Goal: Task Accomplishment & Management: Manage account settings

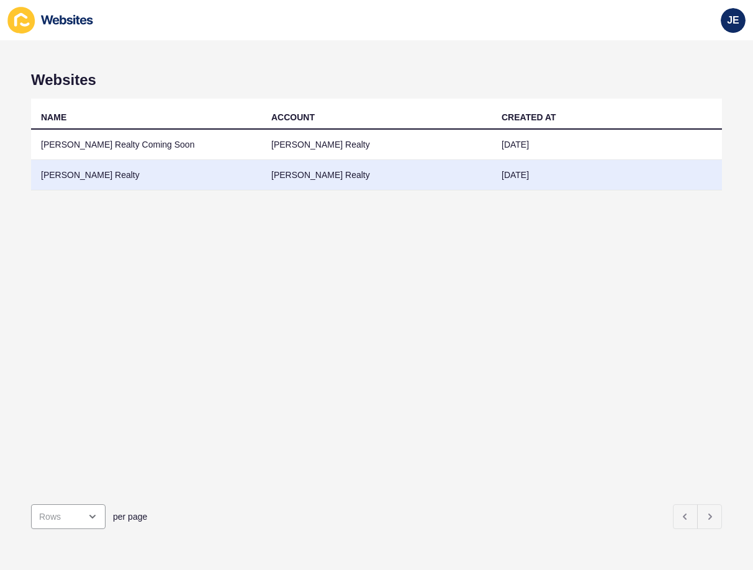
click at [149, 177] on td "[PERSON_NAME] Realty" at bounding box center [146, 175] width 230 height 30
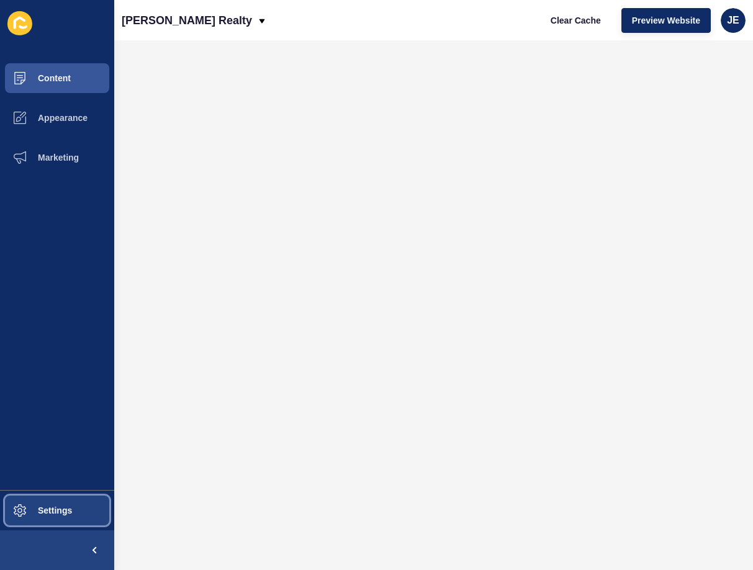
click at [72, 514] on button "Settings" at bounding box center [57, 511] width 114 height 40
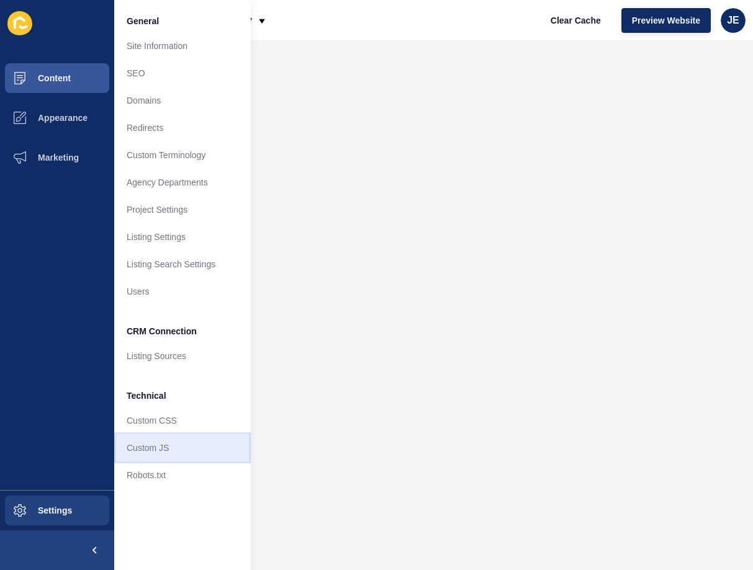
click at [177, 448] on link "Custom JS" at bounding box center [182, 447] width 137 height 27
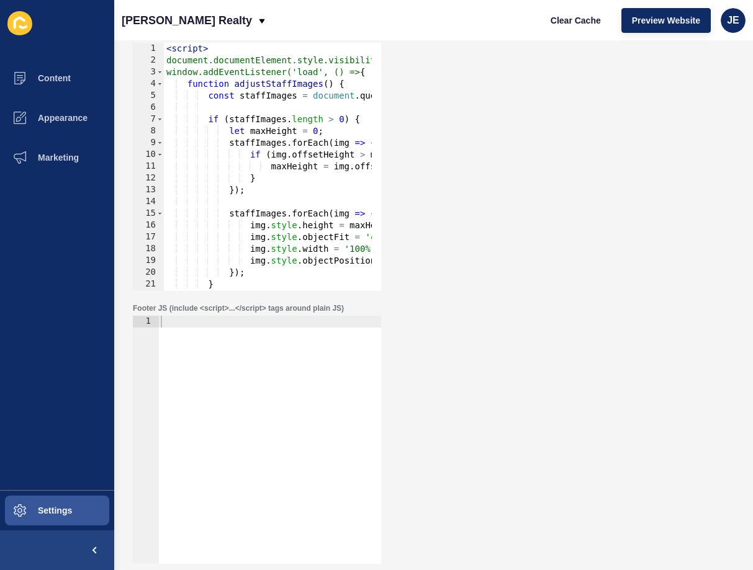
click at [272, 213] on div "< script > document.documentElement.style.visibility = 'hidden'; window.addEven…" at bounding box center [461, 174] width 594 height 263
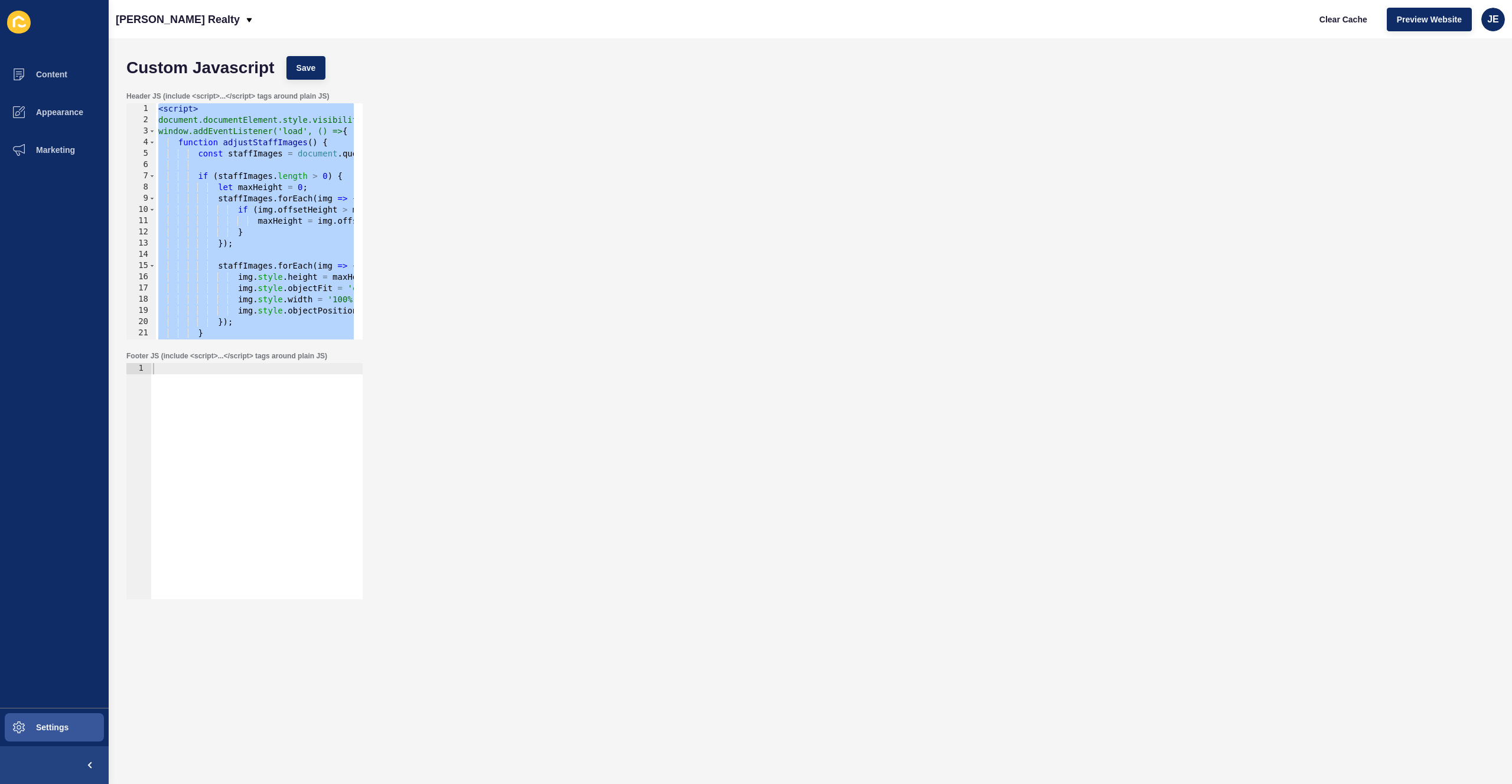
click at [269, 186] on div "< script > document.documentElement.style.visibility = 'hidden'; window.addEven…" at bounding box center [439, 228] width 565 height 250
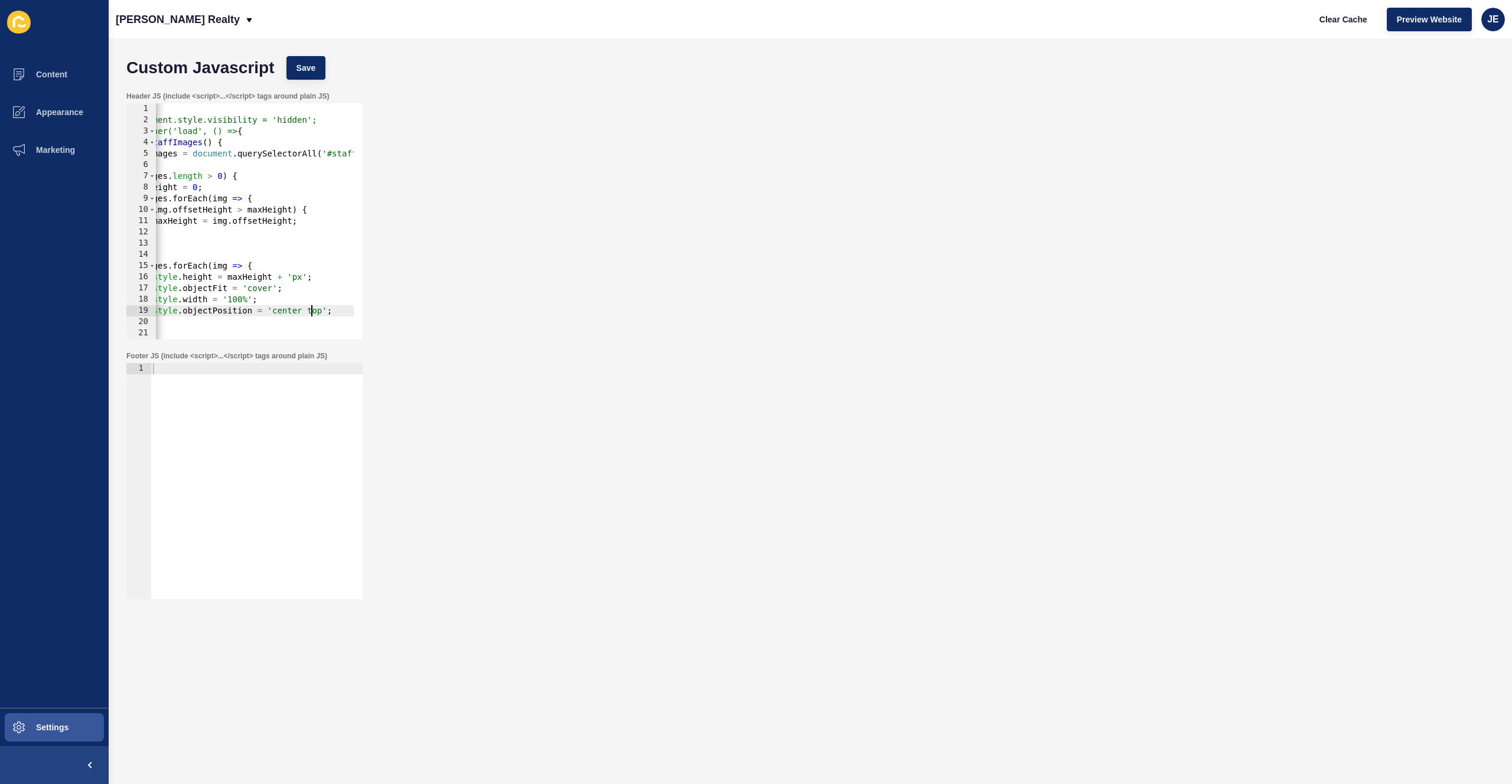
click at [310, 311] on div "< script > document.documentElement.style.visibility = 'hidden'; window.addEven…" at bounding box center [333, 228] width 565 height 250
type textarea "img.style.objectPosition = 'center';"
click at [308, 69] on span "Save" at bounding box center [306, 68] width 19 height 11
click at [298, 251] on div "< script > document.documentElement.style.visibility = 'hidden'; window.addEven…" at bounding box center [333, 228] width 565 height 250
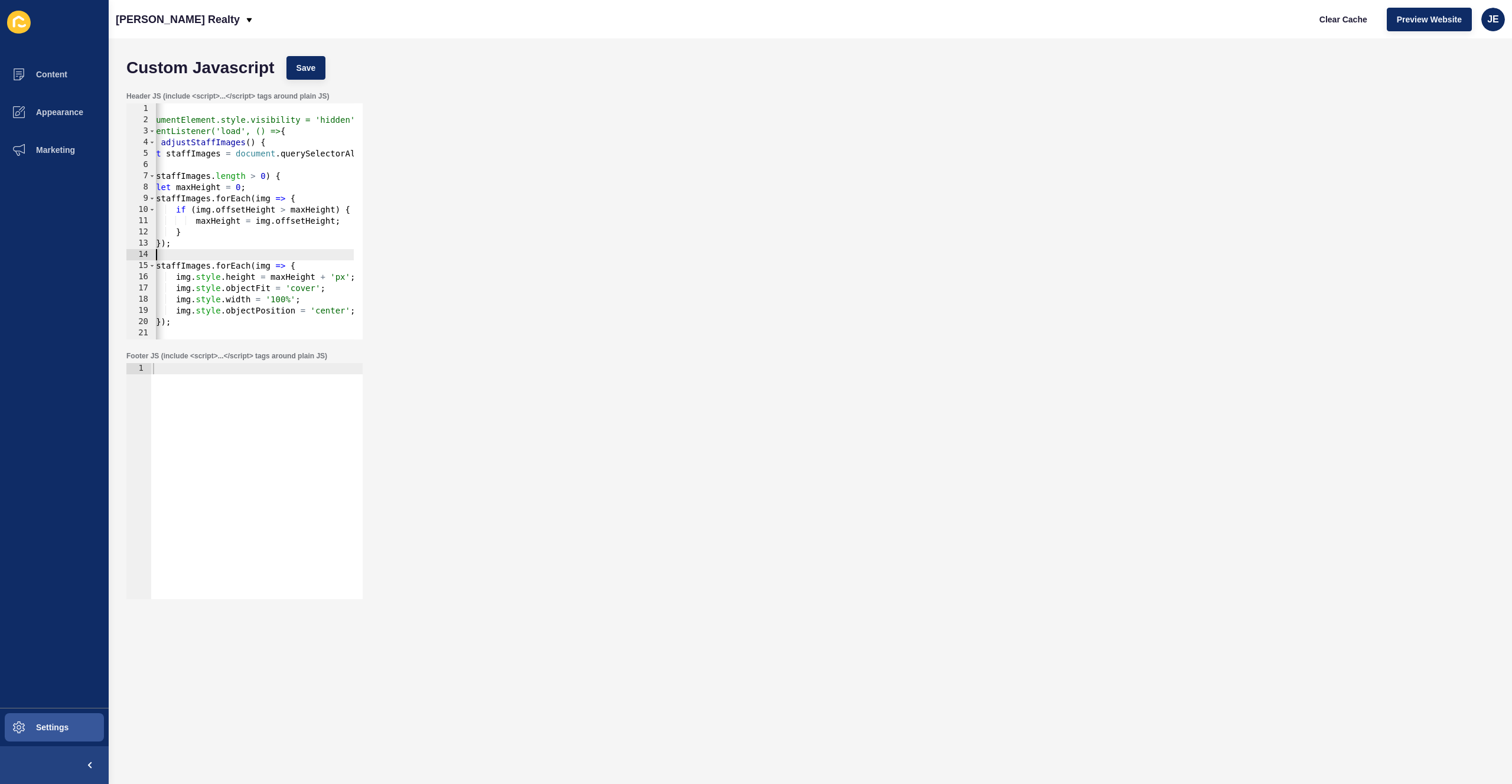
type textarea "img.style.objectPosition = 'center top';"
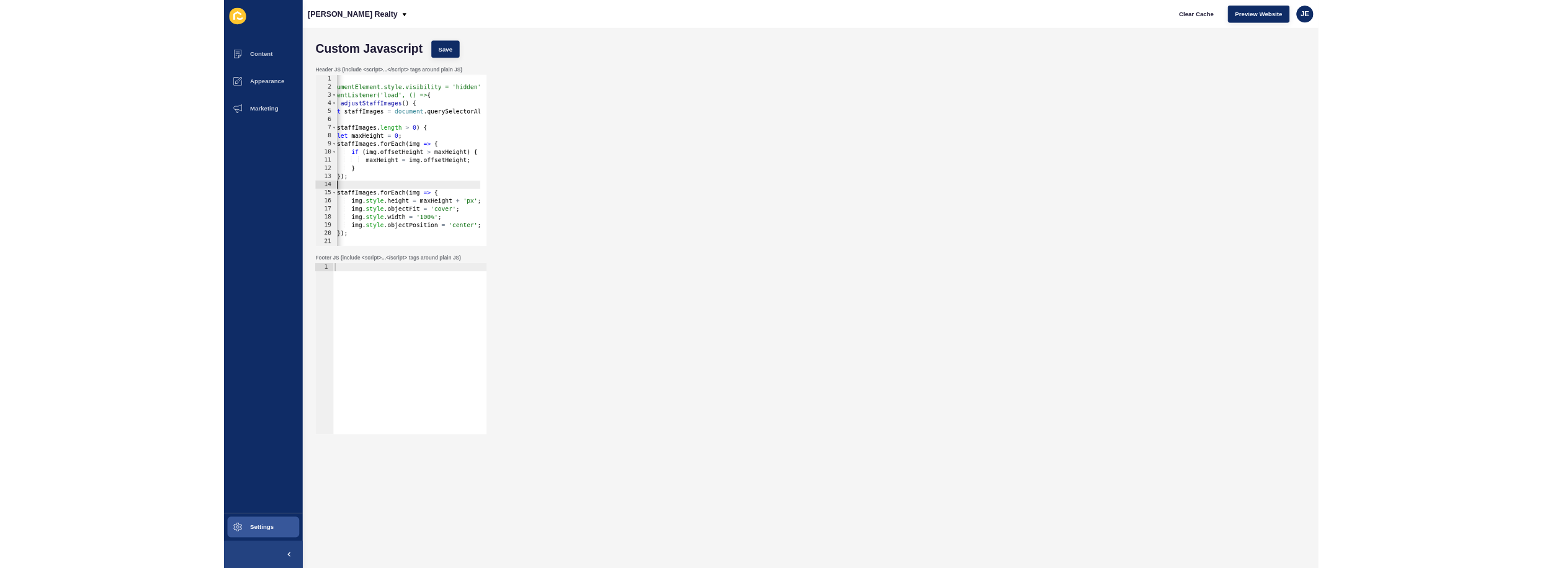
scroll to position [0, 81]
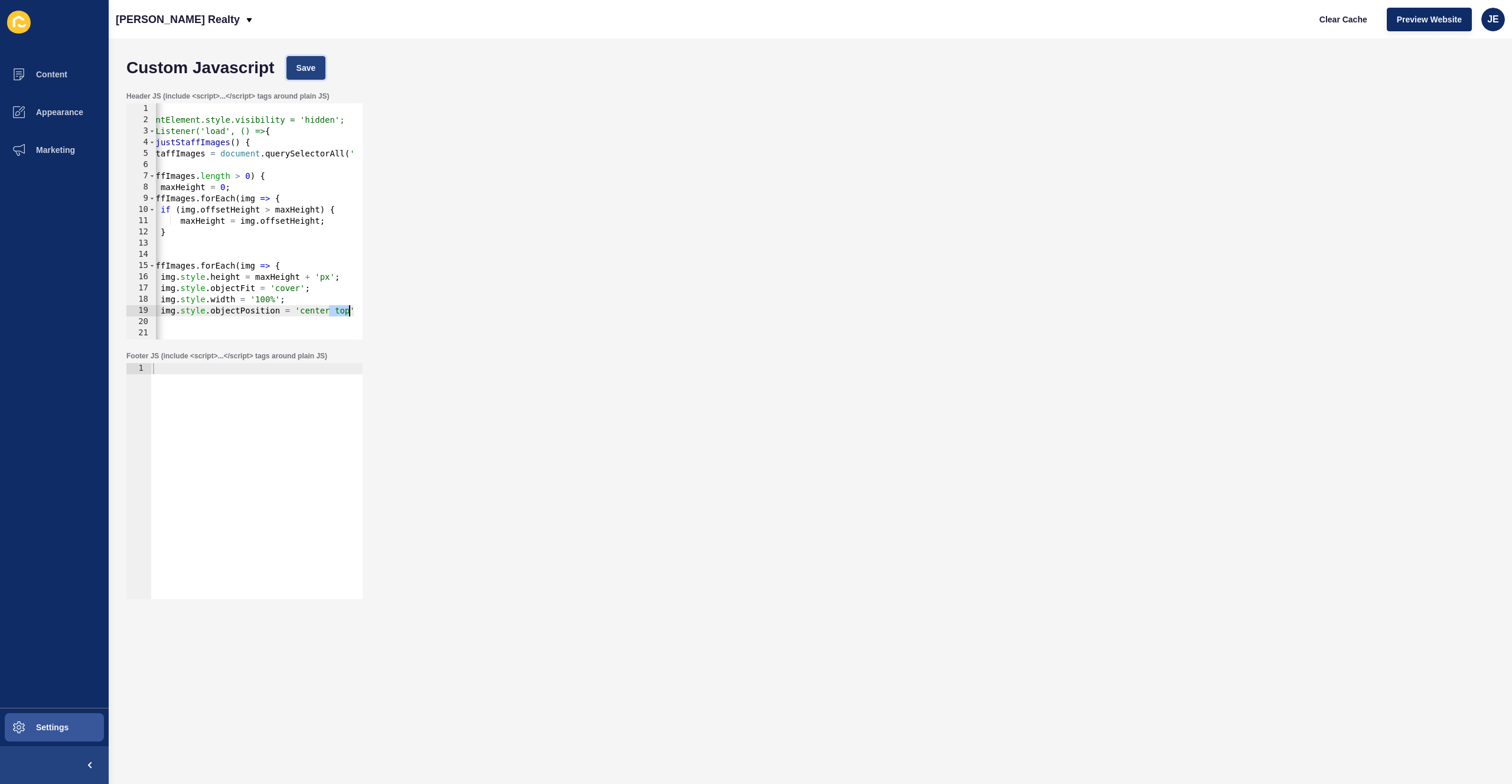
click at [312, 76] on button "Save" at bounding box center [306, 68] width 40 height 24
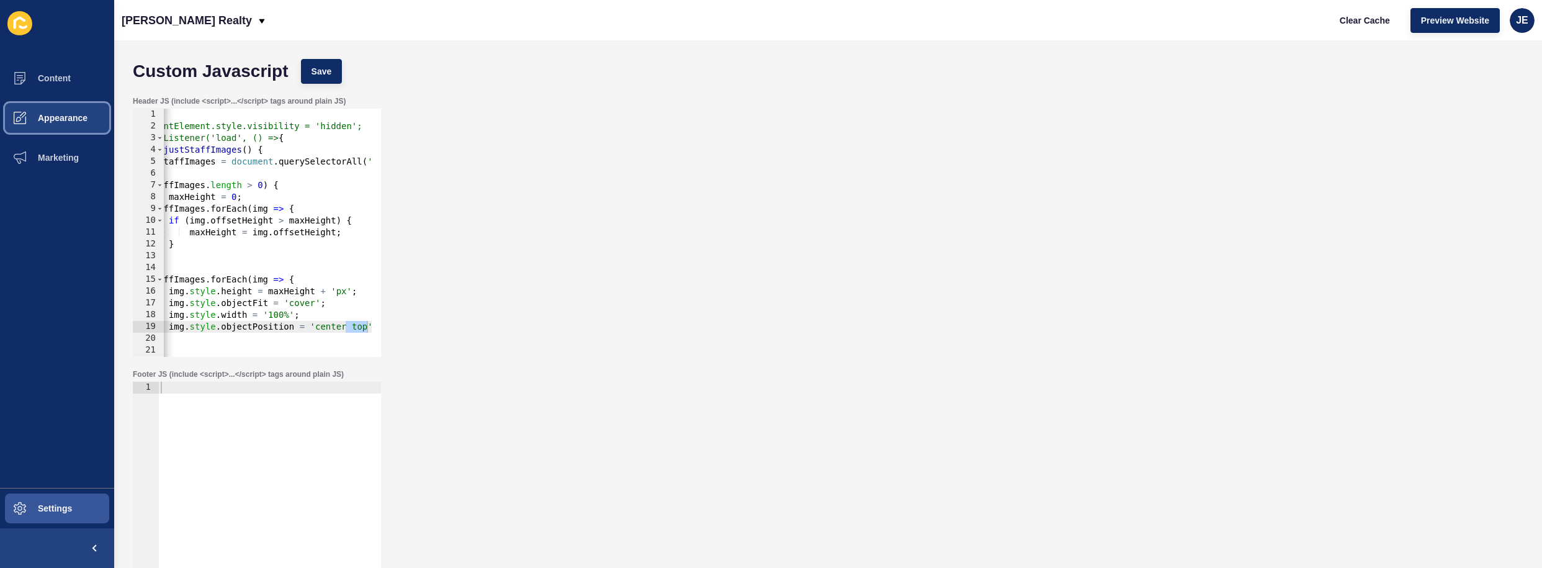
click at [71, 115] on span "Appearance" at bounding box center [42, 118] width 89 height 10
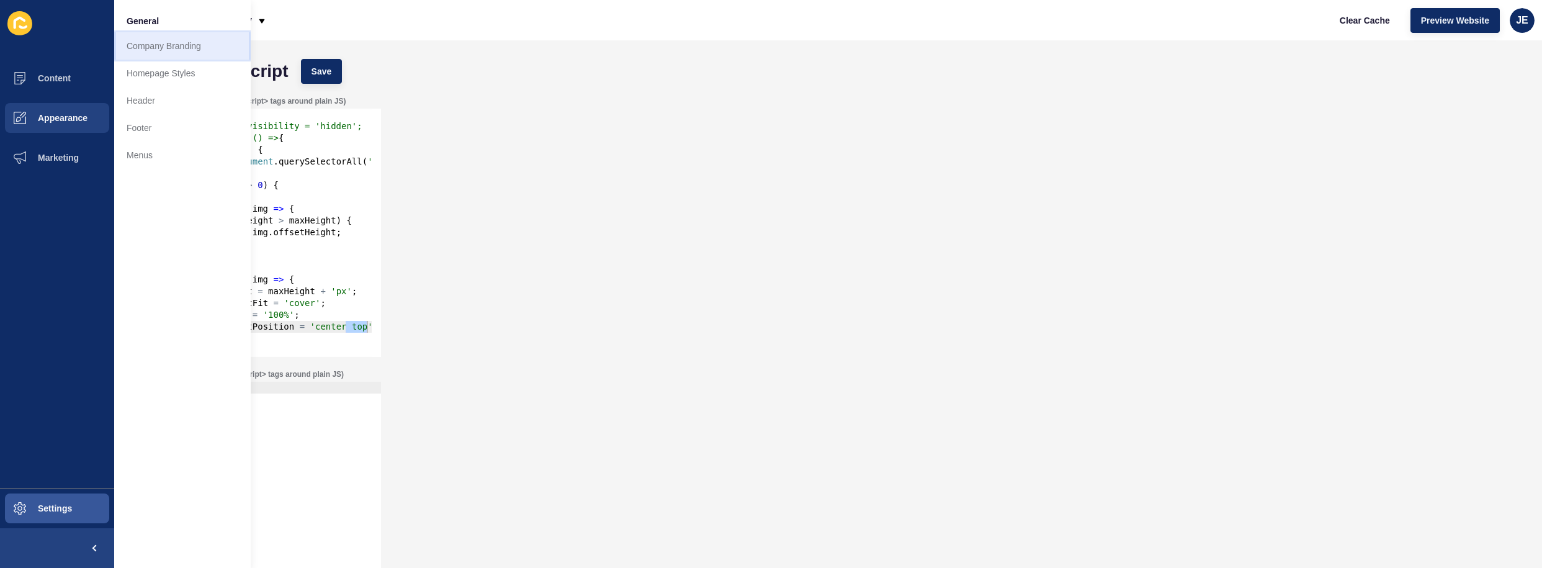
click at [187, 50] on link "Company Branding" at bounding box center [182, 45] width 137 height 27
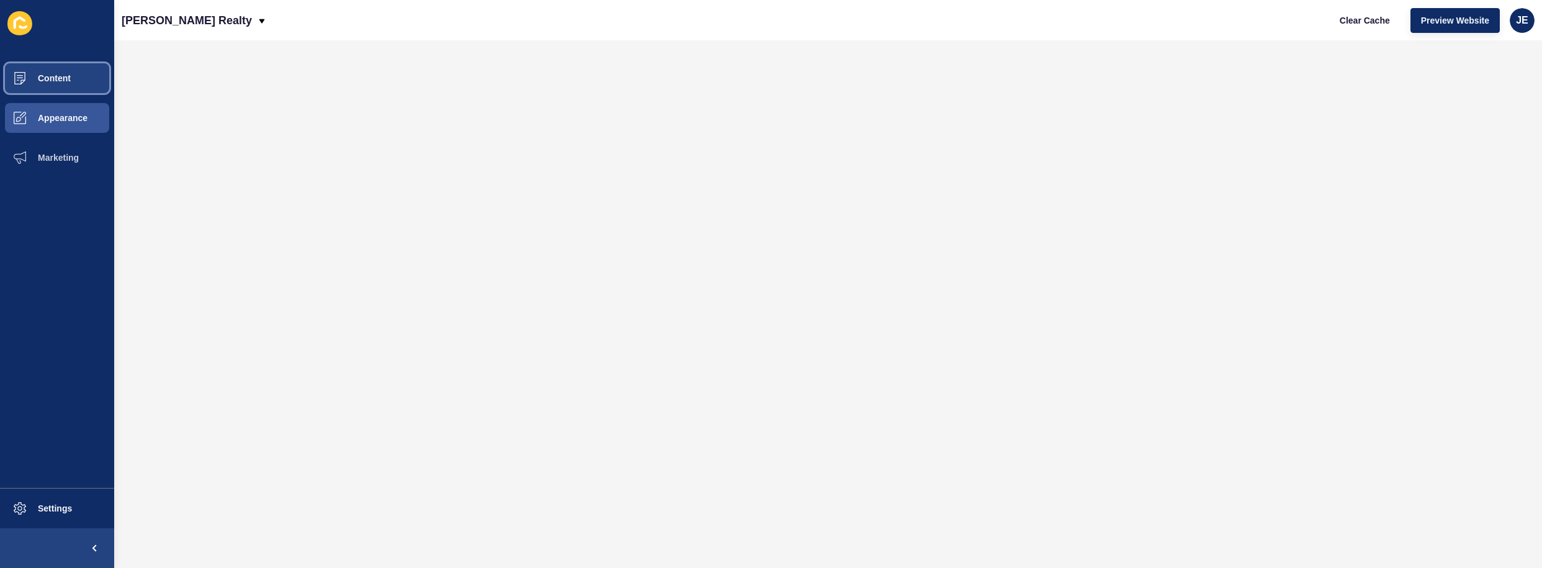
click at [56, 71] on button "Content" at bounding box center [57, 78] width 114 height 40
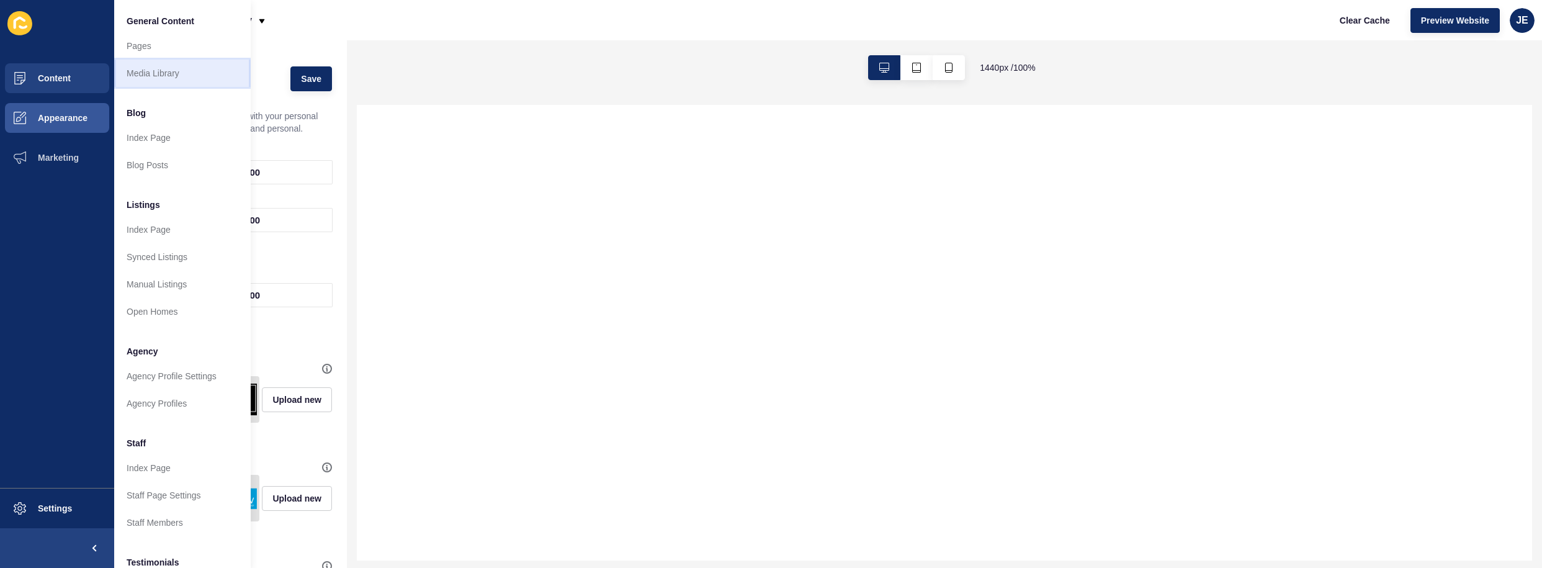
click at [171, 74] on link "Media Library" at bounding box center [182, 73] width 137 height 27
